Goal: Task Accomplishment & Management: Use online tool/utility

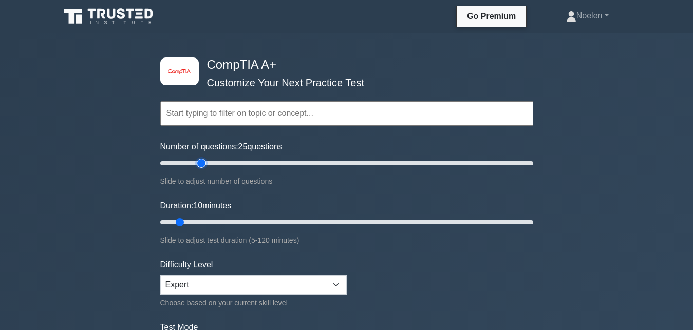
click at [201, 162] on input "Number of questions: 25 questions" at bounding box center [346, 163] width 373 height 12
type input "30"
click at [209, 163] on input "Number of questions: 30 questions" at bounding box center [346, 163] width 373 height 12
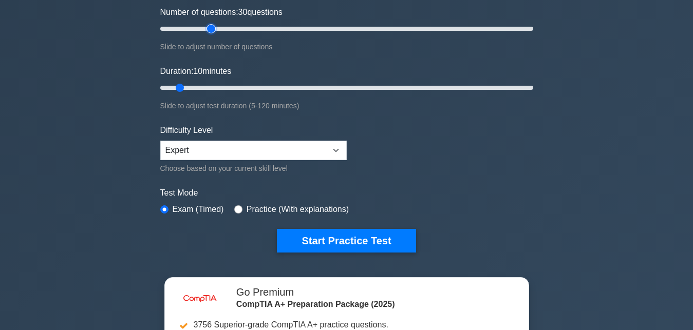
scroll to position [157, 0]
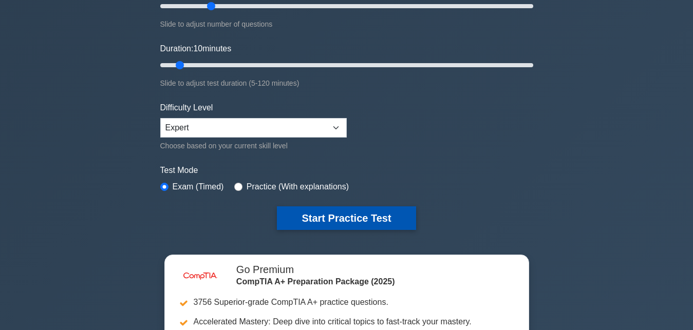
click at [329, 214] on button "Start Practice Test" at bounding box center [346, 219] width 139 height 24
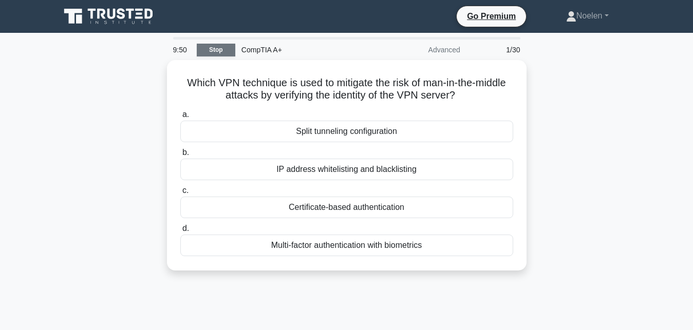
click at [217, 51] on link "Stop" at bounding box center [216, 50] width 39 height 13
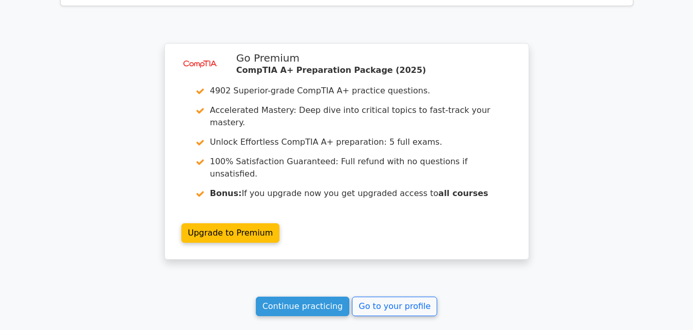
scroll to position [778, 0]
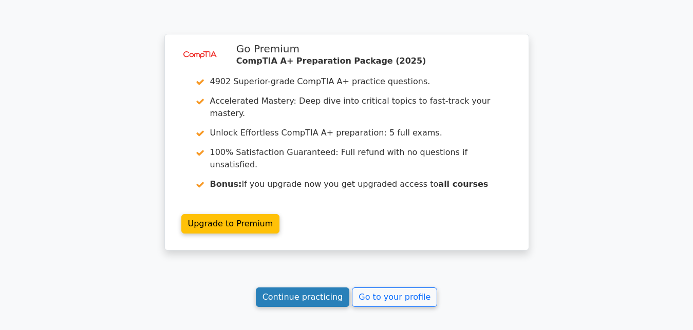
click at [296, 288] on link "Continue practicing" at bounding box center [303, 298] width 94 height 20
